Goal: Information Seeking & Learning: Learn about a topic

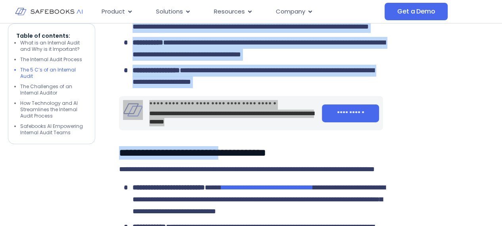
scroll to position [1361, 0]
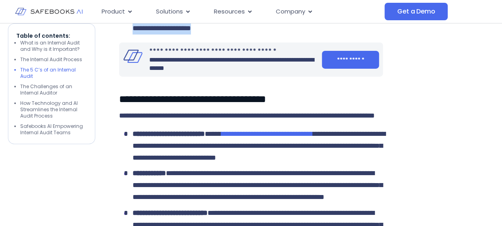
drag, startPoint x: 120, startPoint y: 67, endPoint x: 303, endPoint y: 121, distance: 190.5
copy div "**********"
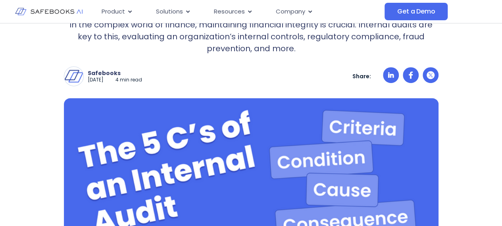
scroll to position [0, 0]
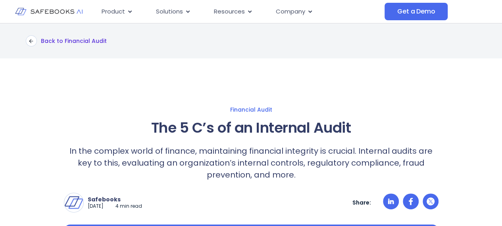
click at [89, 38] on p "Back to Financial Audit" at bounding box center [74, 40] width 66 height 7
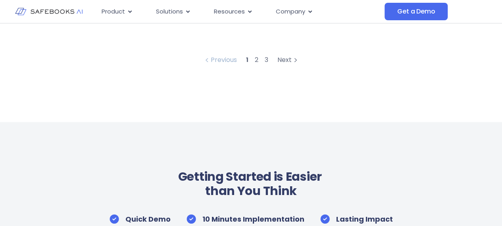
scroll to position [436, 0]
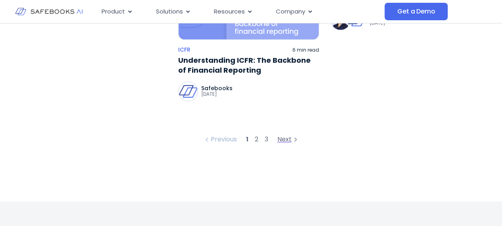
click at [284, 144] on div "Next" at bounding box center [288, 140] width 22 height 10
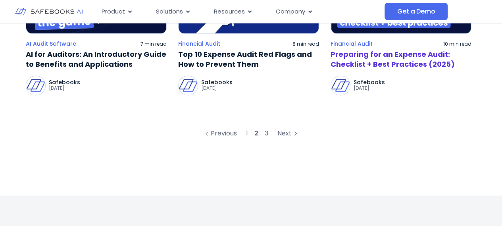
scroll to position [476, 0]
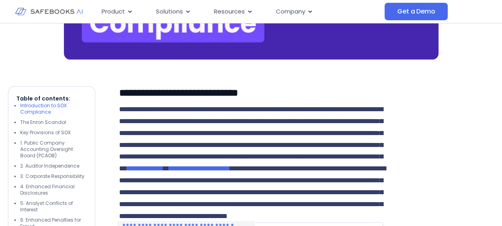
scroll to position [238, 0]
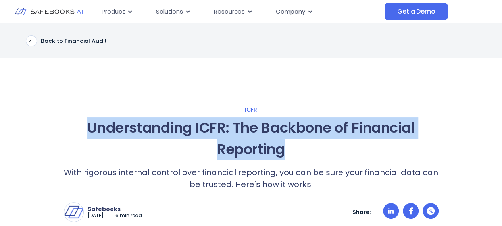
drag, startPoint x: 89, startPoint y: 125, endPoint x: 290, endPoint y: 160, distance: 204.2
click at [290, 160] on h1 "Understanding ICFR: The Backbone of Financial Reporting" at bounding box center [251, 138] width 375 height 43
copy h1 "Understanding ICFR: The Backbone of Financial Reporting"
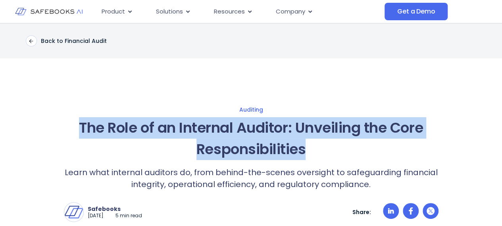
drag, startPoint x: 70, startPoint y: 123, endPoint x: 316, endPoint y: 156, distance: 247.5
click at [316, 156] on h1 "The Role of an Internal Auditor: Unveiling the Core Responsibilities" at bounding box center [251, 138] width 375 height 43
copy h1 "The Role of an Internal Auditor: Unveiling the Core Responsibilities"
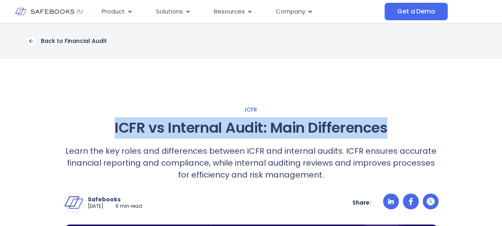
drag, startPoint x: 112, startPoint y: 130, endPoint x: 395, endPoint y: 137, distance: 283.1
click at [395, 137] on h1 "ICFR vs Internal Audit: Main Differences" at bounding box center [251, 127] width 375 height 21
copy h1 "ICFR vs Internal Audit: Main Differences"
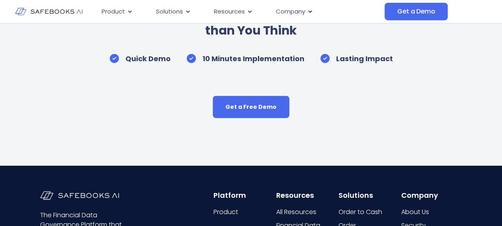
scroll to position [3294, 0]
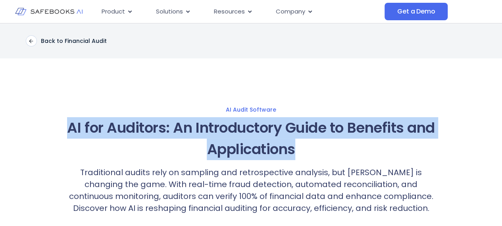
drag, startPoint x: 67, startPoint y: 125, endPoint x: 298, endPoint y: 158, distance: 233.4
click at [298, 158] on h1 "AI for Auditors: An Introductory Guide to Benefits and Applications" at bounding box center [251, 138] width 375 height 43
copy h1 "AI for Auditors: An Introductory Guide to Benefits and Applications"
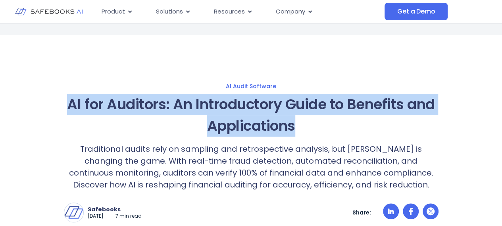
scroll to position [40, 0]
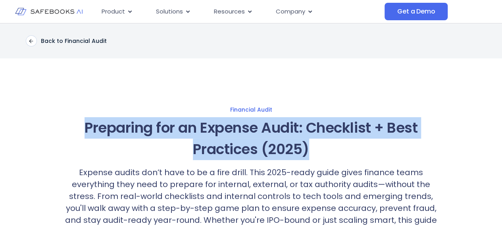
drag, startPoint x: 139, startPoint y: 134, endPoint x: 327, endPoint y: 143, distance: 187.9
click at [327, 143] on h1 "Preparing for an Expense Audit: Checklist + Best Practices (2025)" at bounding box center [251, 138] width 375 height 43
copy h1 "Preparing for an Expense Audit: Checklist + Best Practices (2025)"
